Goal: Task Accomplishment & Management: Use online tool/utility

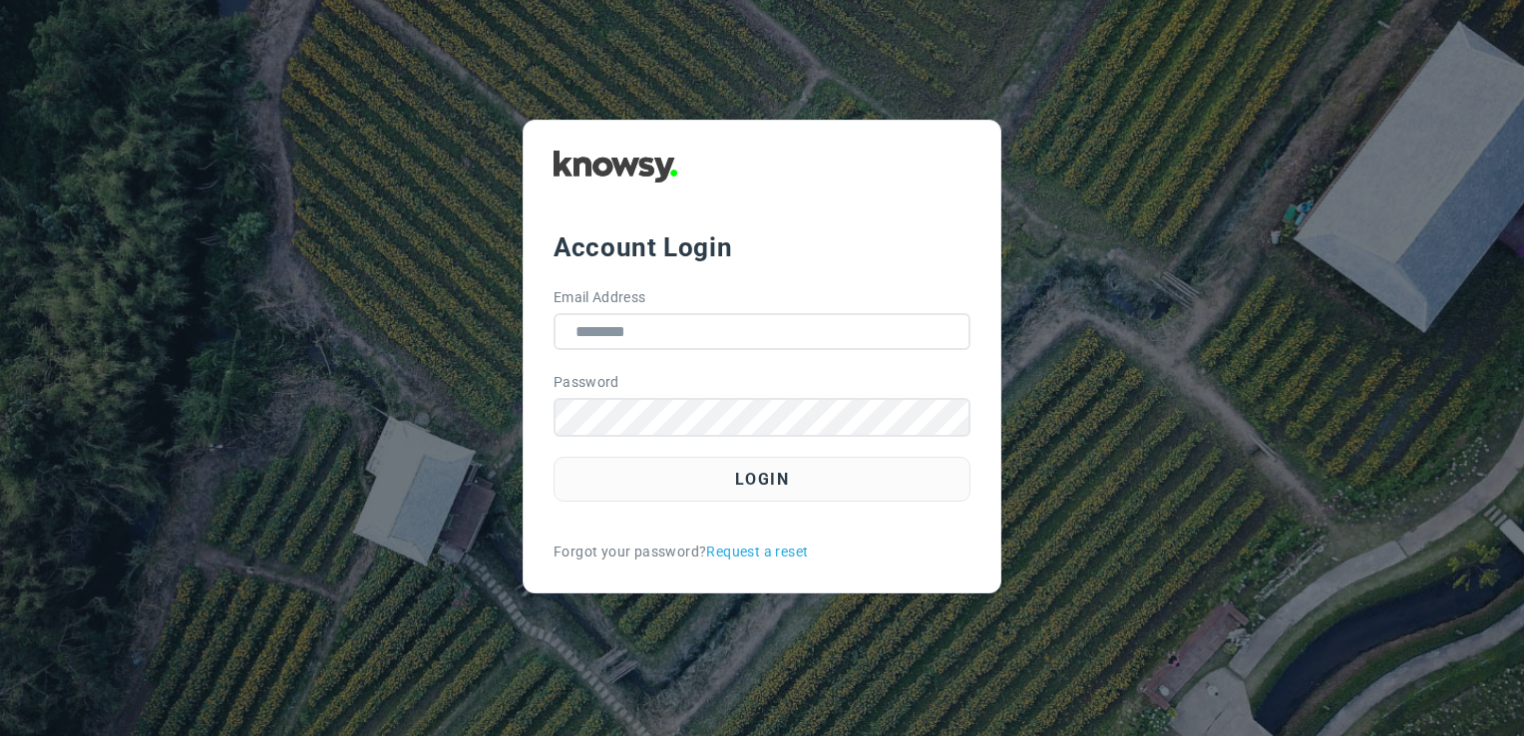
type input "**********"
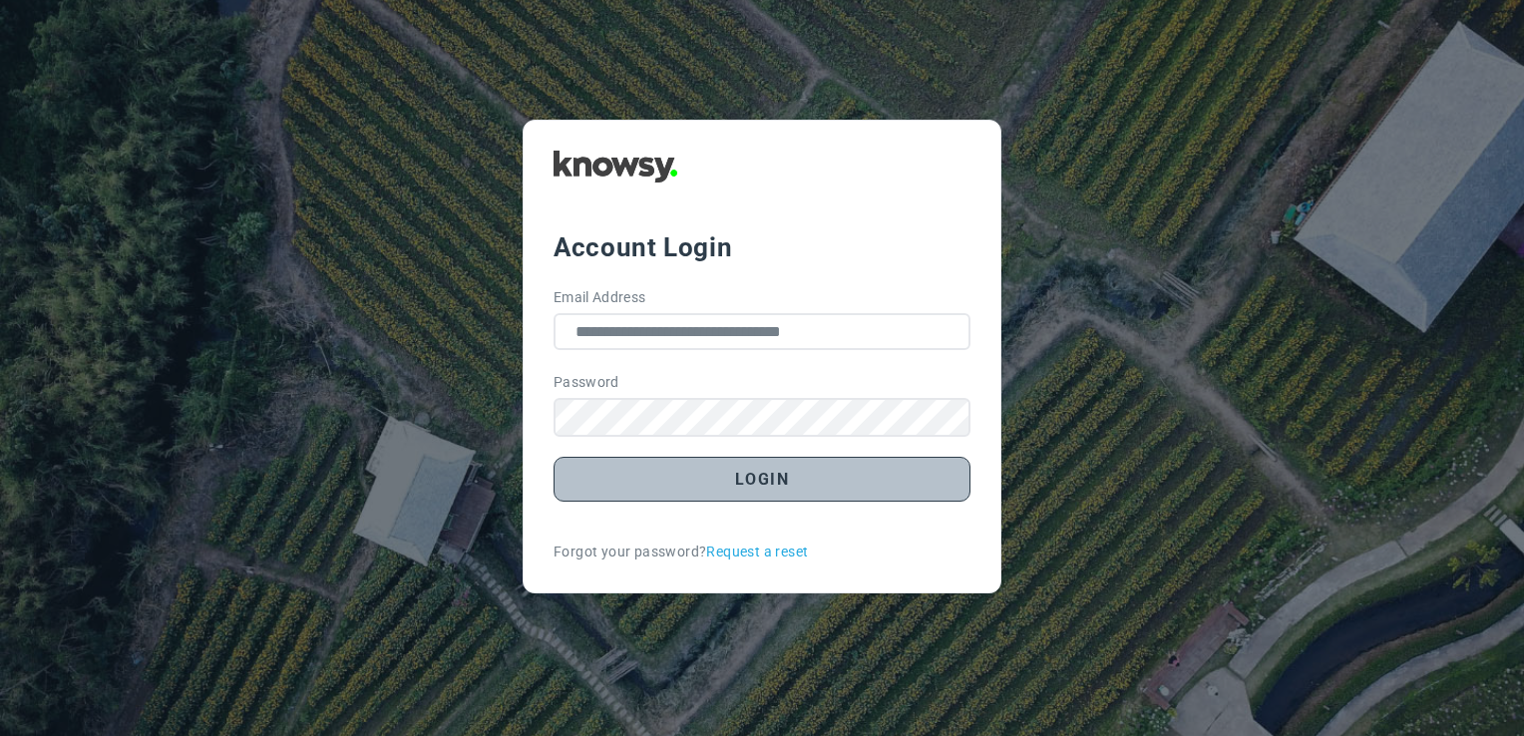
click at [834, 476] on button "Login" at bounding box center [762, 479] width 417 height 45
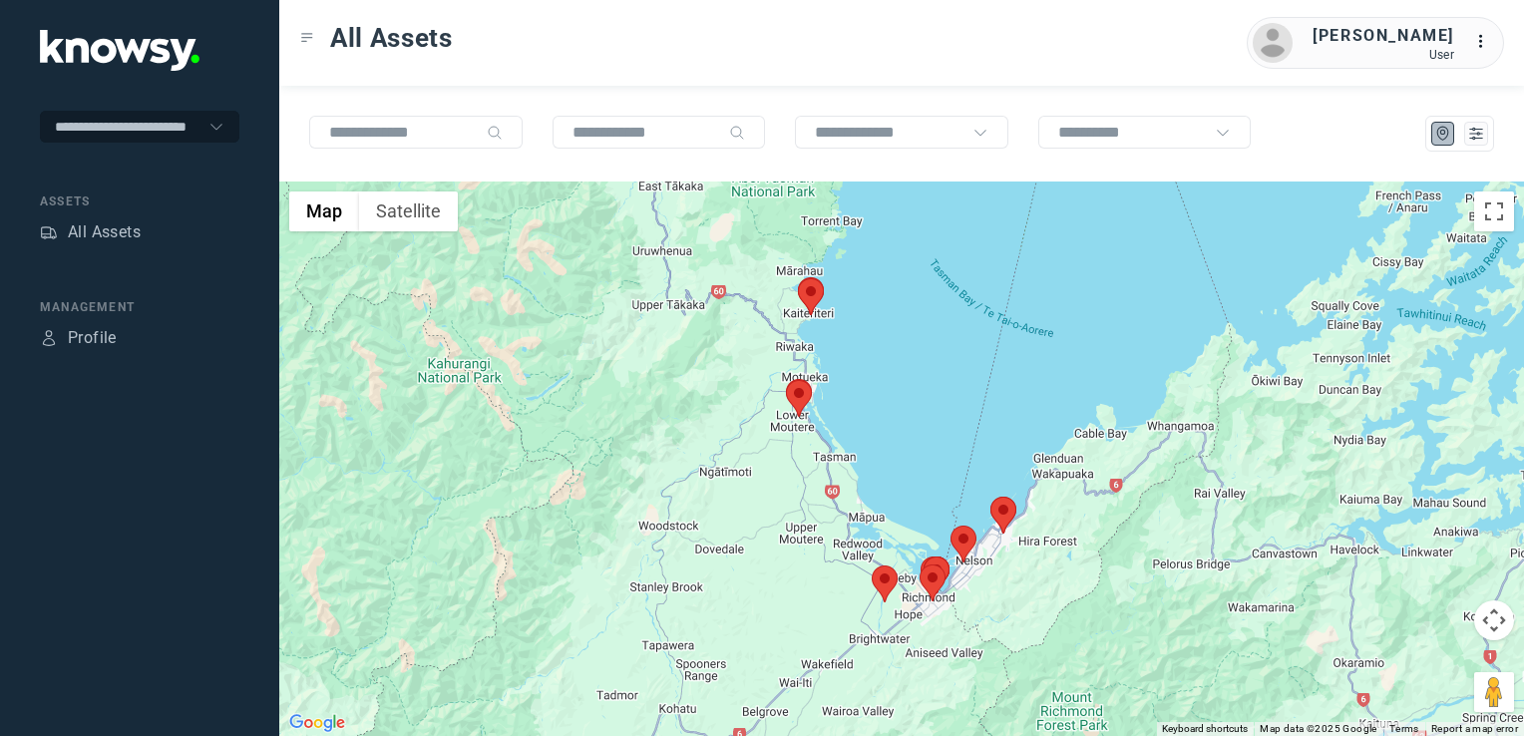
click at [810, 300] on img at bounding box center [811, 296] width 26 height 37
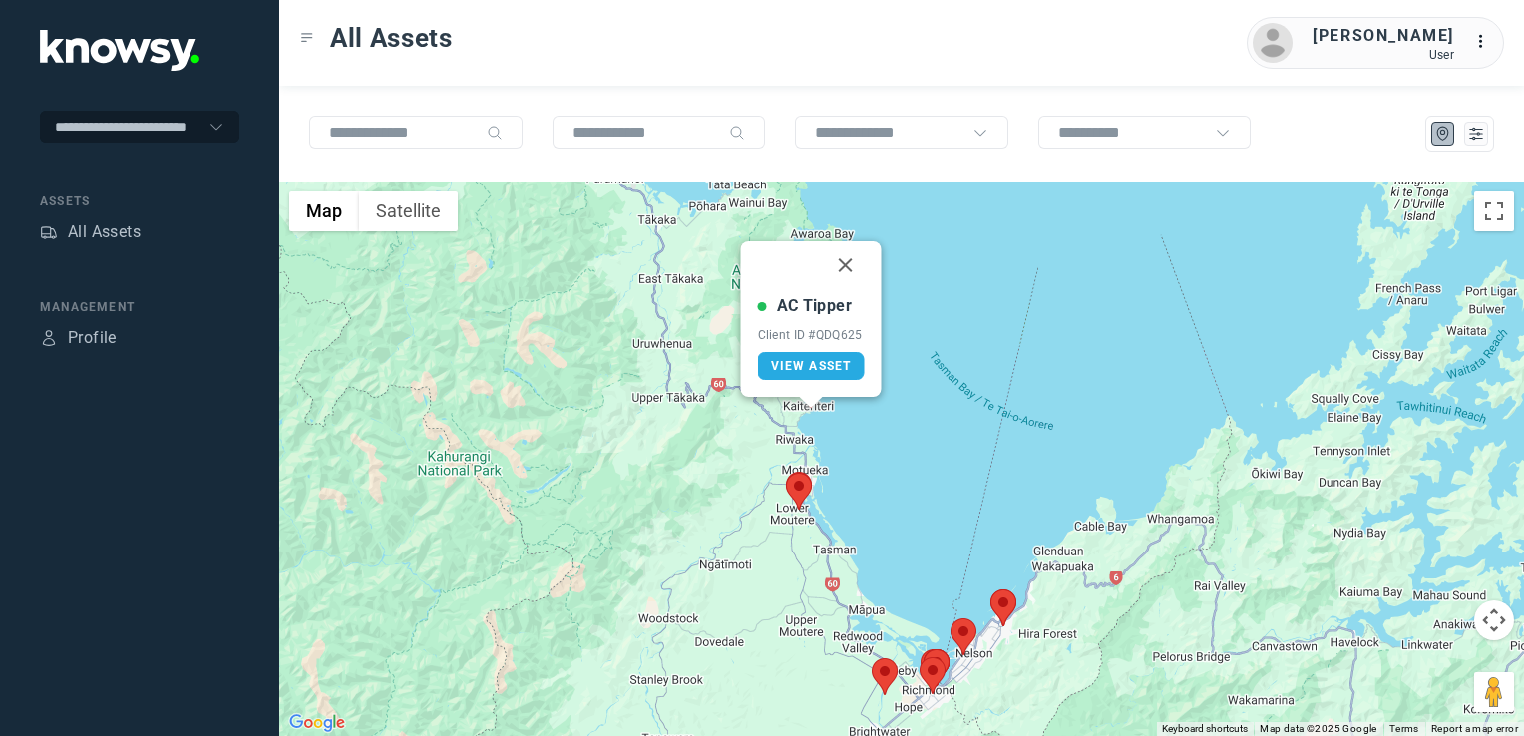
drag, startPoint x: 845, startPoint y: 264, endPoint x: 862, endPoint y: 386, distance: 122.9
click at [845, 264] on button "Close" at bounding box center [846, 265] width 48 height 48
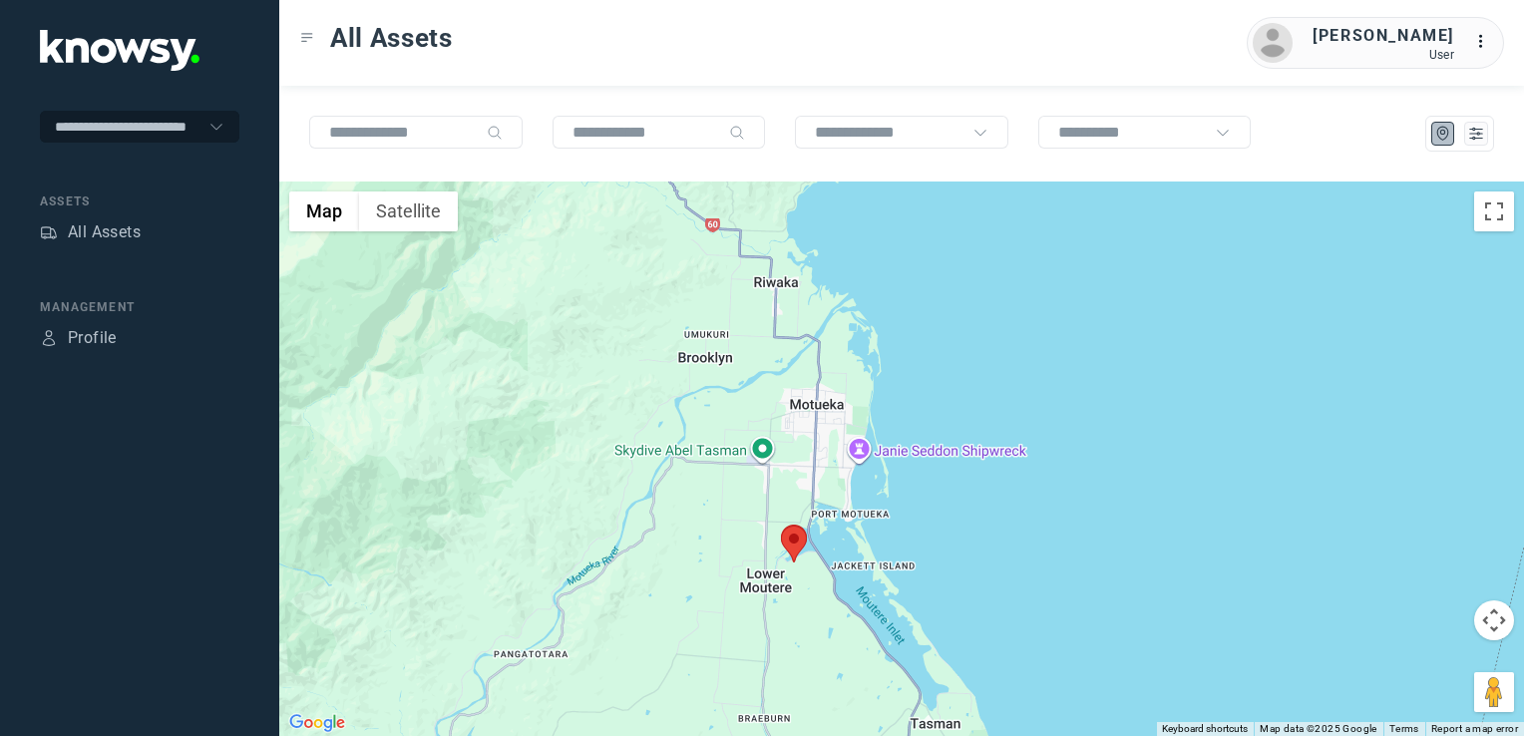
click at [795, 552] on img at bounding box center [794, 544] width 26 height 37
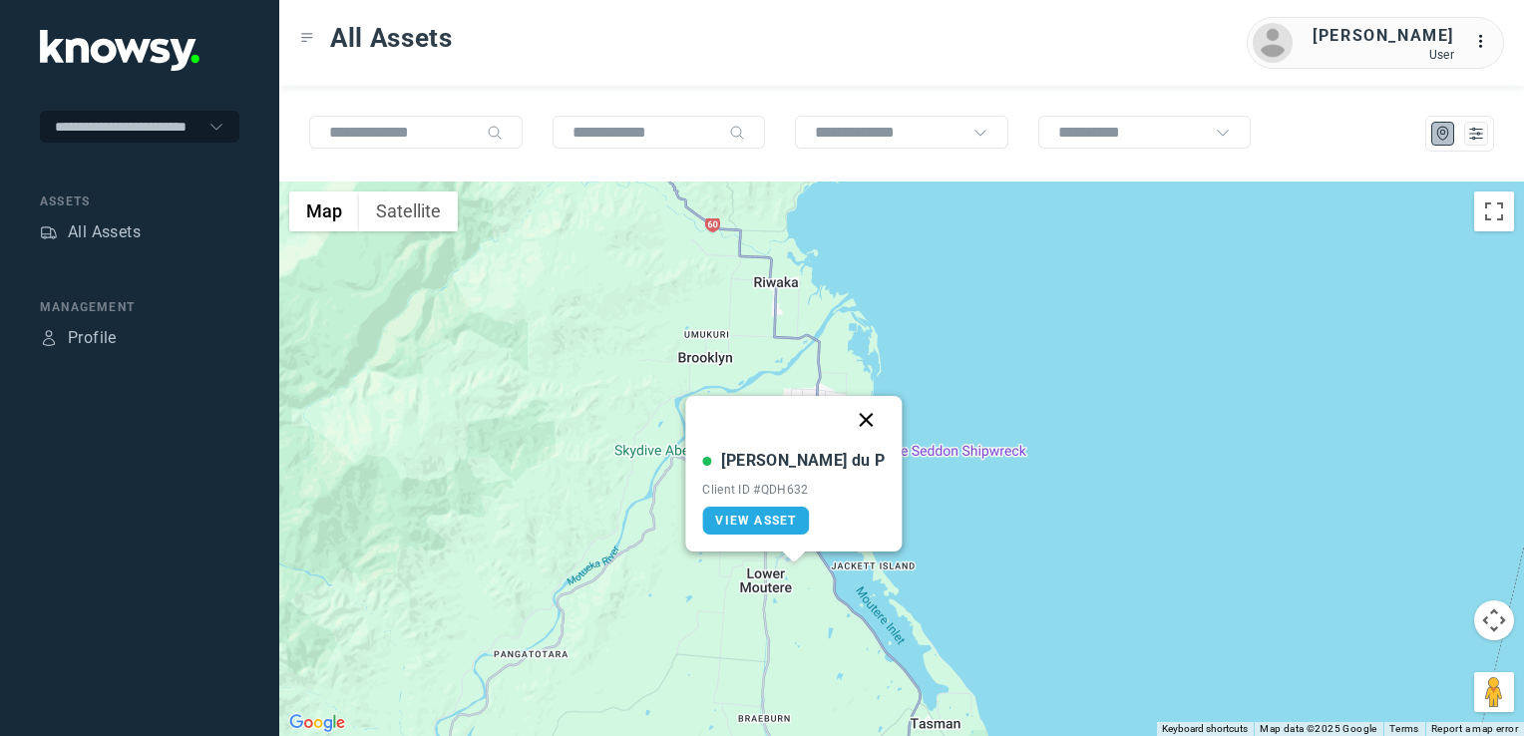
click at [843, 424] on button "Close" at bounding box center [867, 420] width 48 height 48
